Goal: Task Accomplishment & Management: Manage account settings

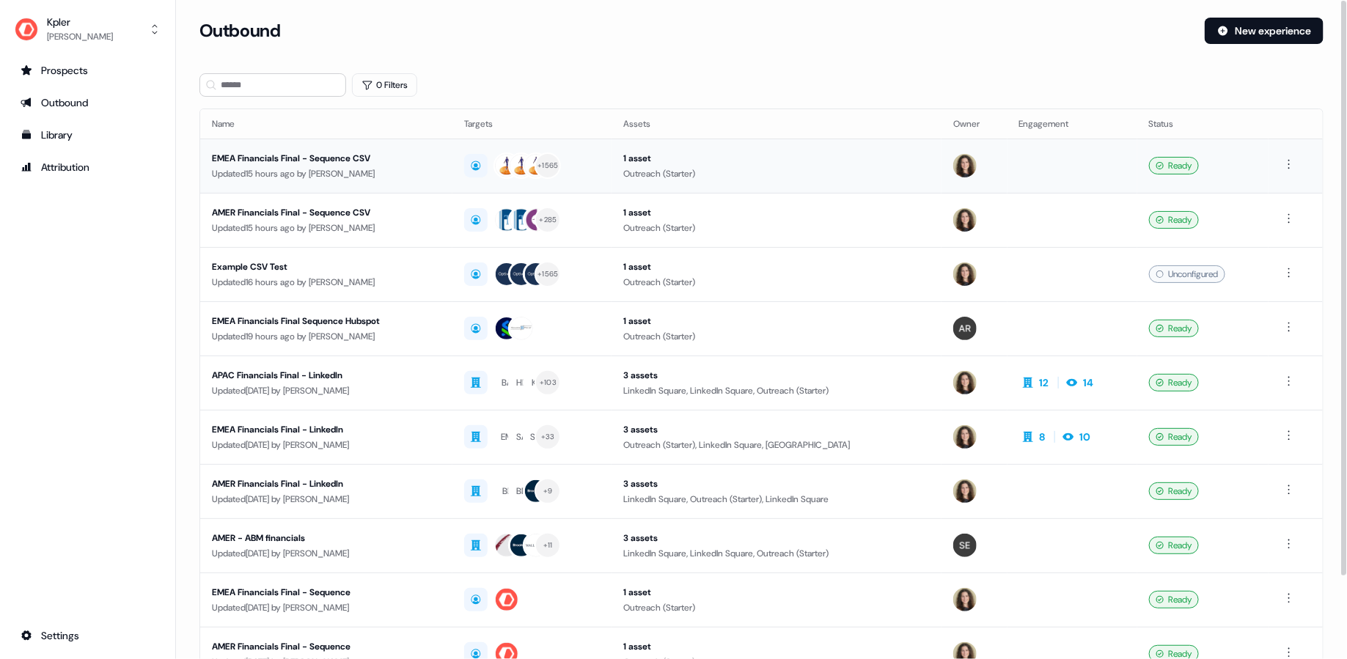
click at [441, 167] on div "Updated 15 hours ago by [PERSON_NAME]" at bounding box center [326, 173] width 229 height 15
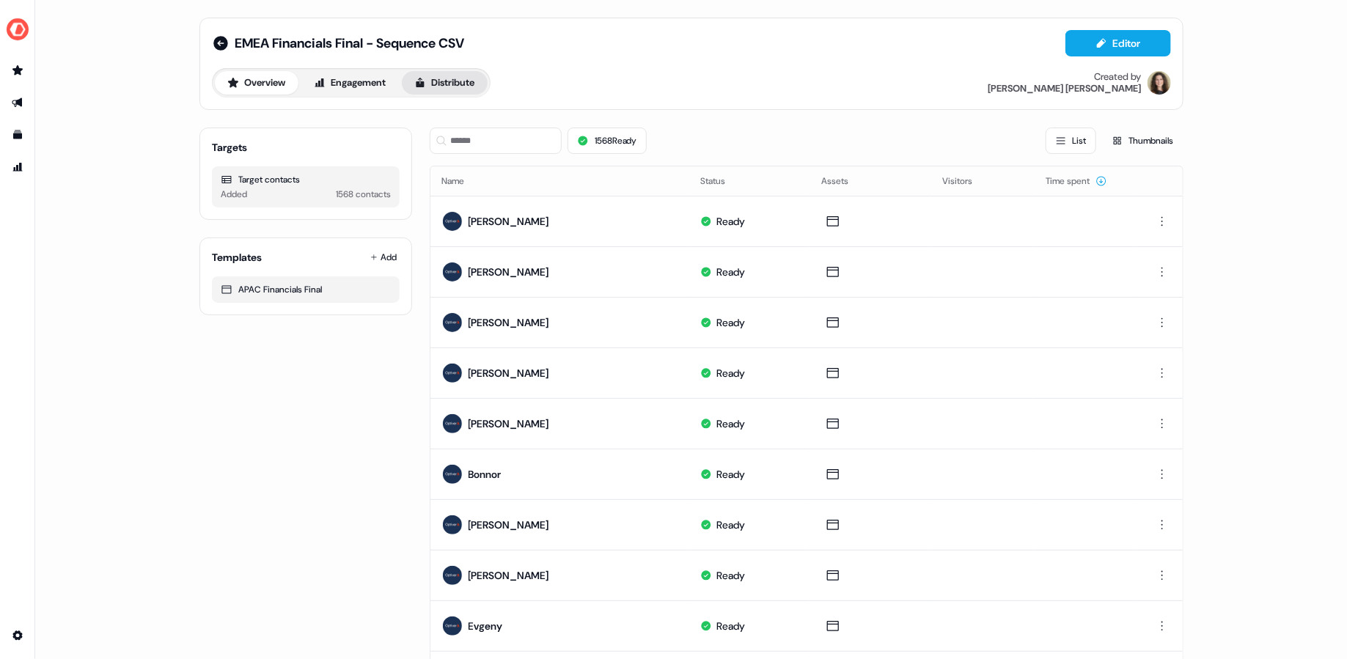
click at [446, 87] on button "Distribute" at bounding box center [445, 82] width 86 height 23
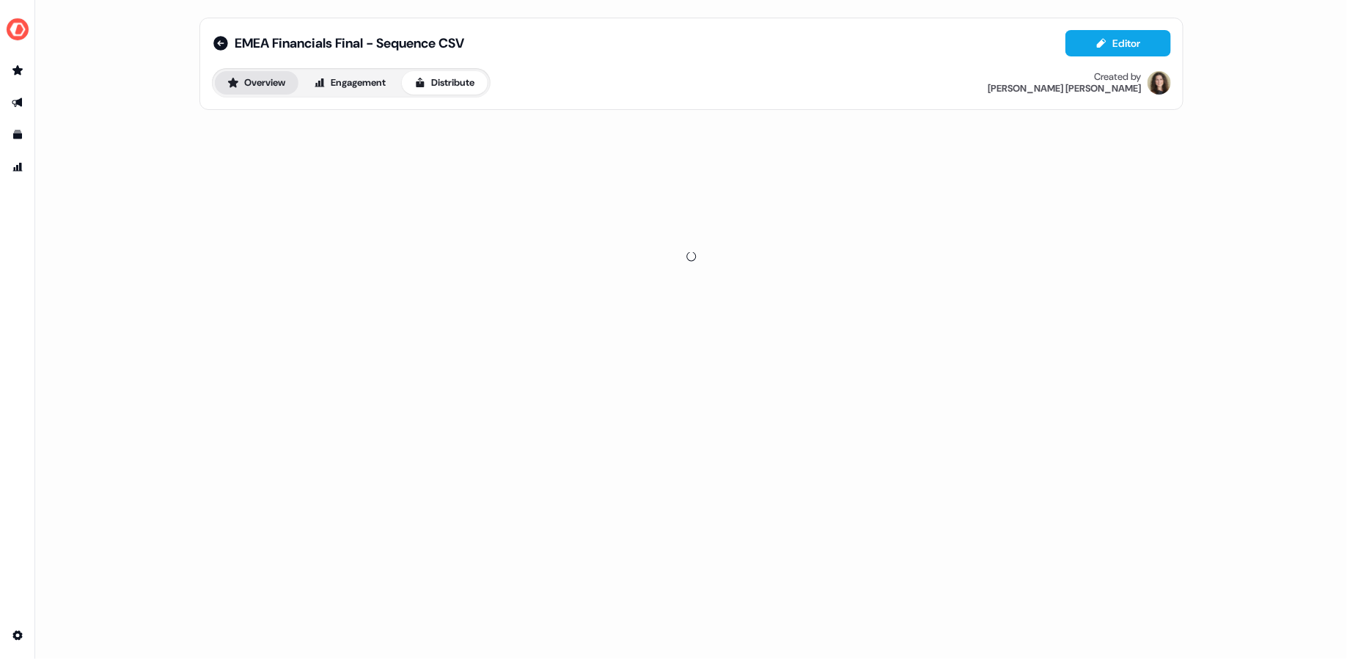
click at [266, 85] on button "Overview" at bounding box center [257, 82] width 84 height 23
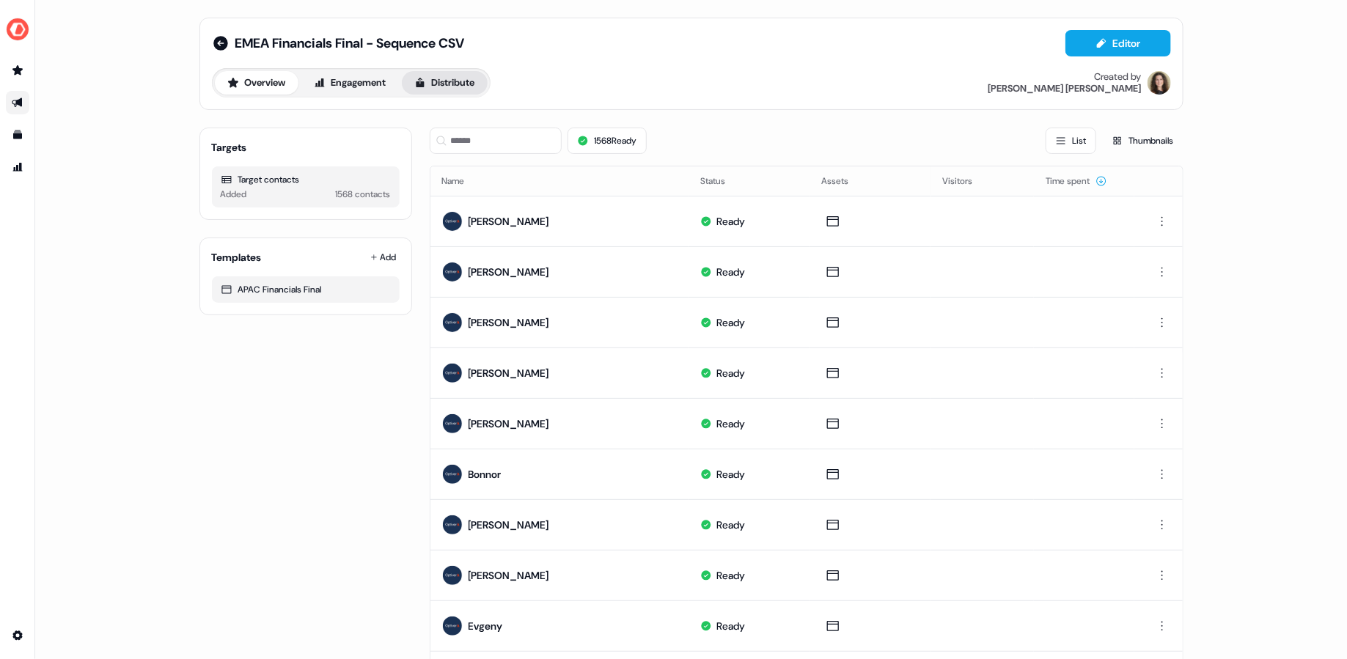
click at [445, 86] on button "Distribute" at bounding box center [445, 82] width 86 height 23
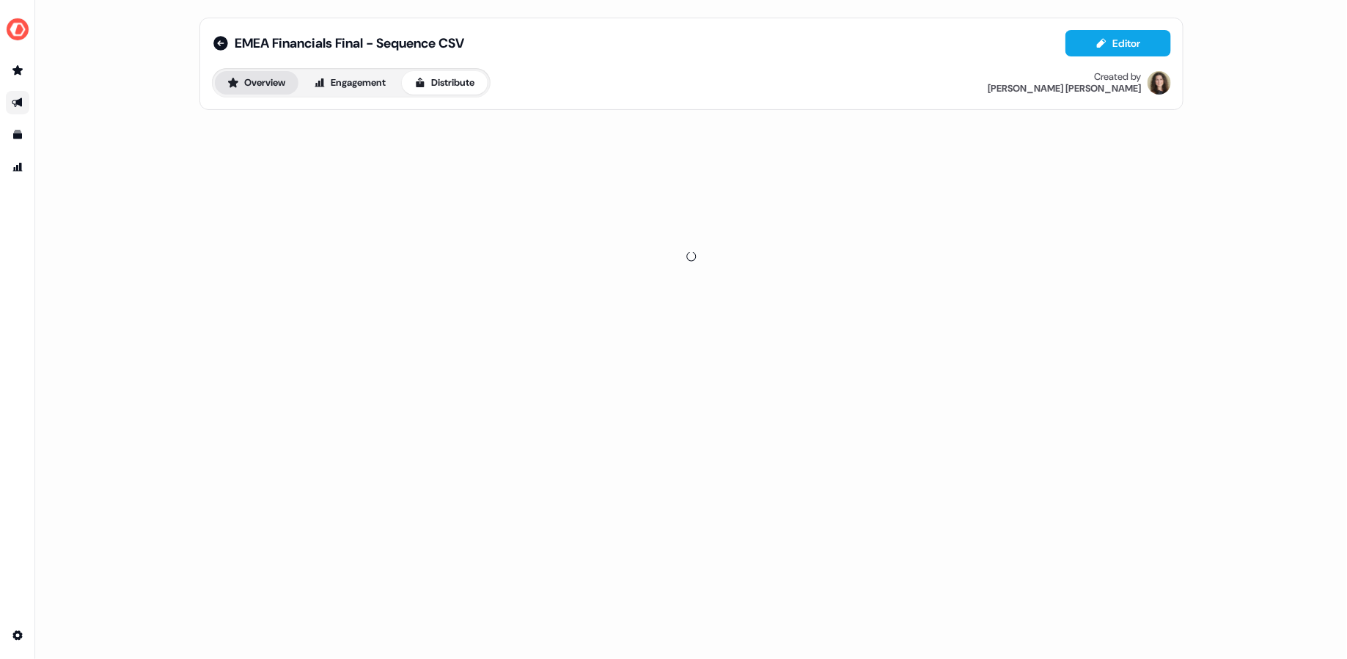
click at [265, 87] on button "Overview" at bounding box center [257, 82] width 84 height 23
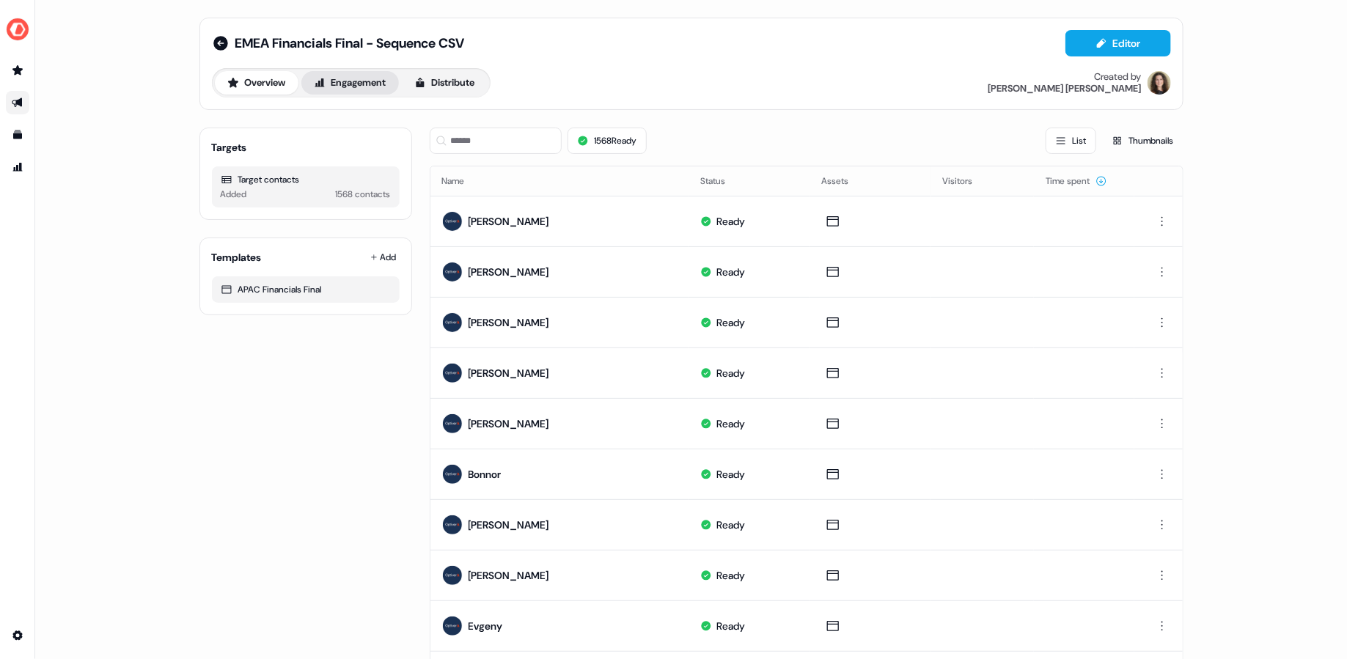
click at [371, 77] on button "Engagement" at bounding box center [350, 82] width 98 height 23
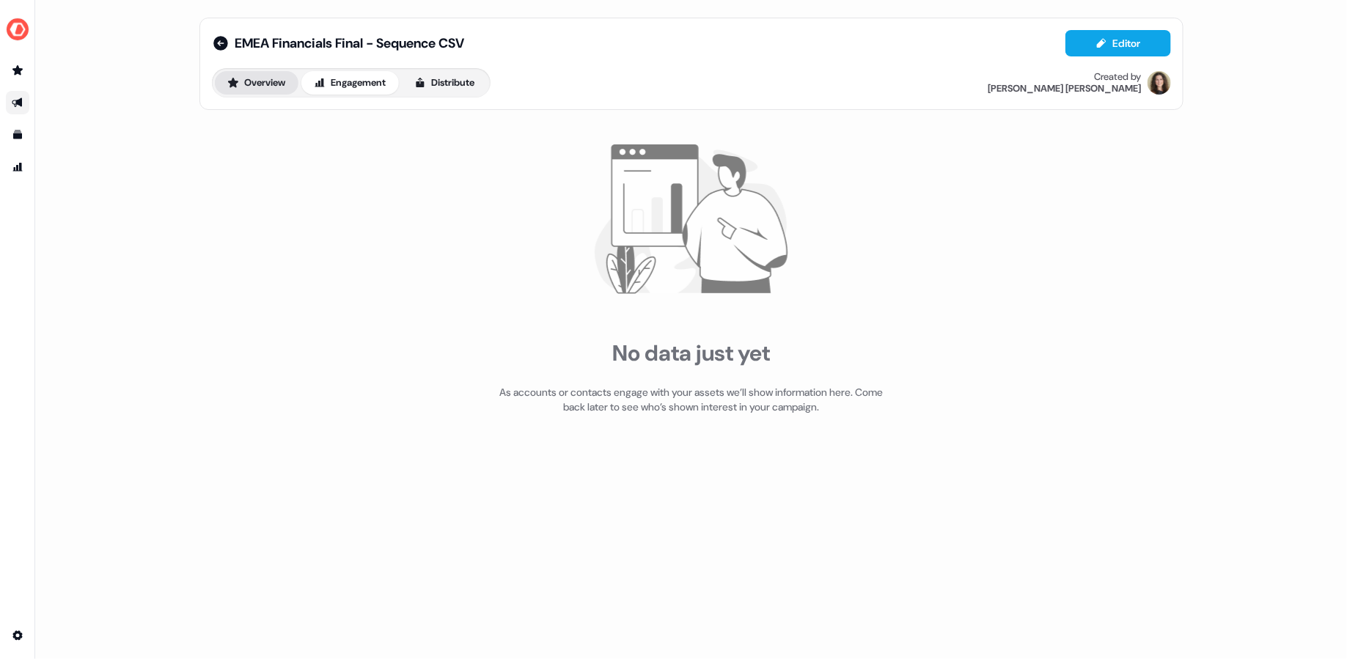
click at [260, 86] on button "Overview" at bounding box center [257, 82] width 84 height 23
